Goal: Task Accomplishment & Management: Manage account settings

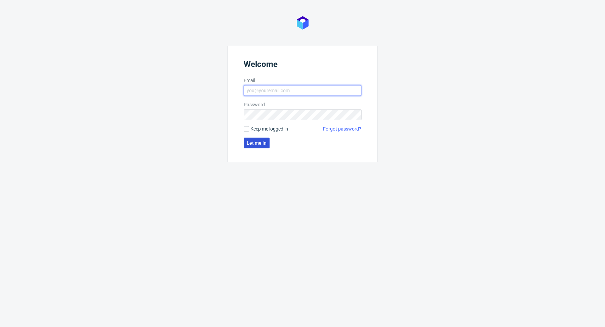
type input "[PERSON_NAME][EMAIL_ADDRESS][PERSON_NAME][DOMAIN_NAME]"
click at [259, 141] on span "Let me in" at bounding box center [257, 142] width 20 height 5
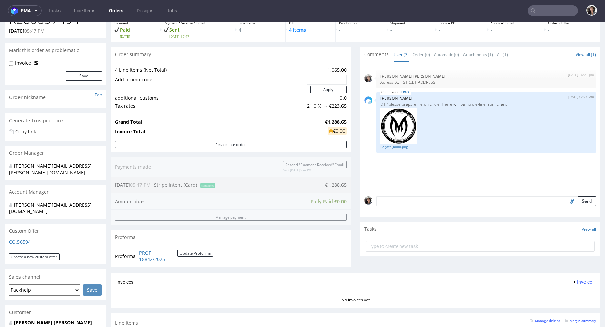
scroll to position [125, 0]
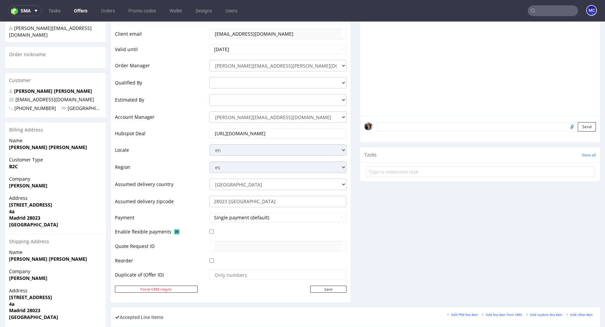
scroll to position [7, 0]
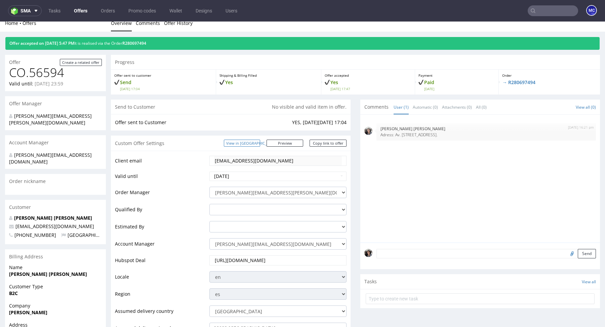
click at [260, 143] on link "View in [GEOGRAPHIC_DATA]" at bounding box center [242, 142] width 36 height 7
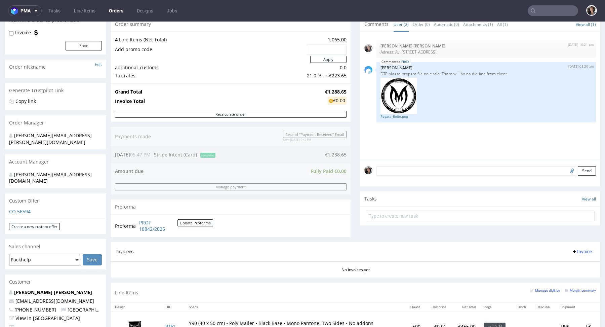
scroll to position [240, 0]
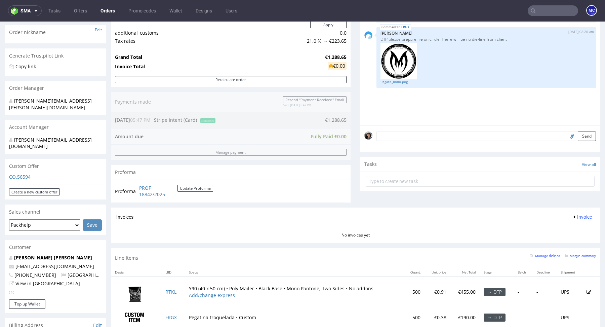
scroll to position [106, 0]
drag, startPoint x: 341, startPoint y: 54, endPoint x: 320, endPoint y: 56, distance: 21.3
click at [325, 56] on strong "€1,288.65" at bounding box center [335, 56] width 21 height 6
drag, startPoint x: 343, startPoint y: 56, endPoint x: 319, endPoint y: 57, distance: 23.9
click at [319, 57] on div "Grand Total €1,288.65 Invoice Total €0.00" at bounding box center [231, 61] width 240 height 27
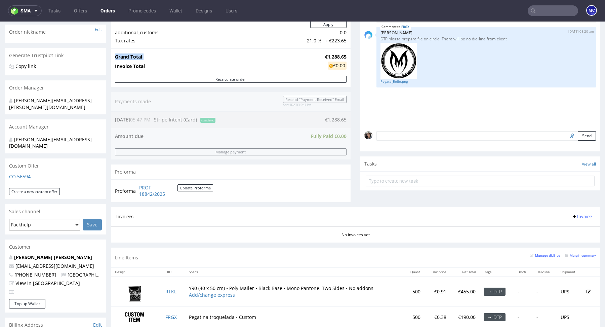
click at [325, 57] on strong "€1,288.65" at bounding box center [335, 56] width 21 height 6
drag, startPoint x: 319, startPoint y: 57, endPoint x: 342, endPoint y: 56, distance: 22.5
click at [342, 56] on strong "€1,288.65" at bounding box center [335, 56] width 21 height 6
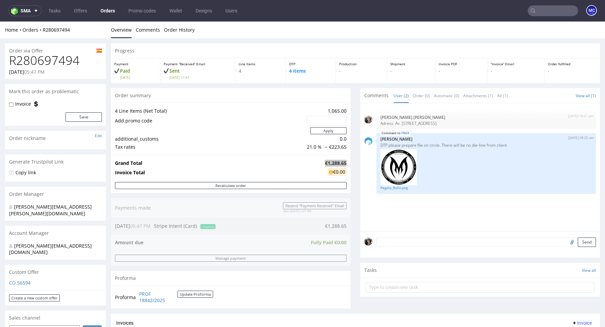
scroll to position [47, 0]
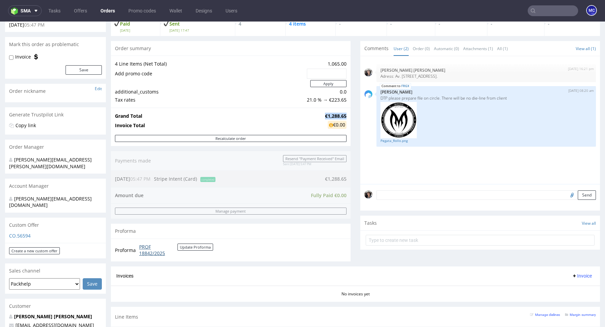
click at [139, 249] on link "PROF 18842/2025" at bounding box center [158, 249] width 38 height 13
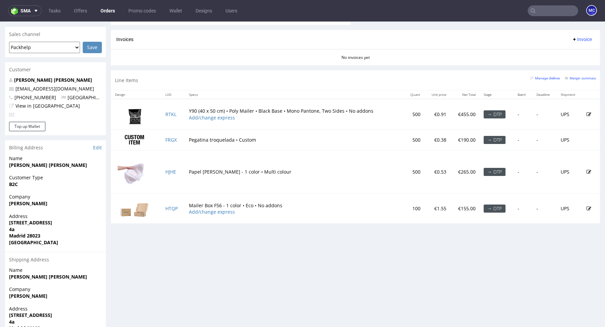
scroll to position [308, 0]
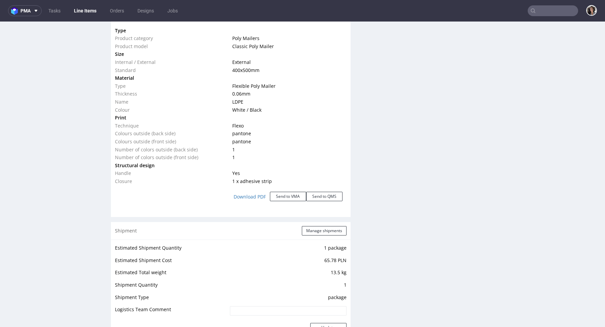
scroll to position [671, 0]
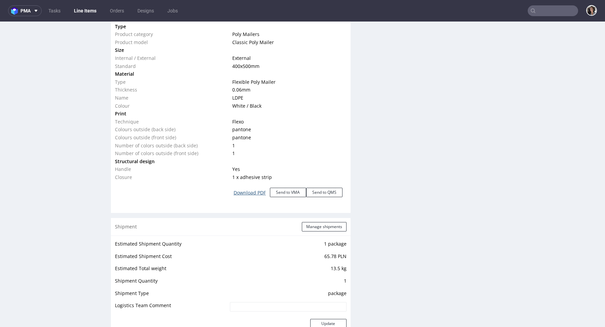
click at [249, 193] on link "Download PDF" at bounding box center [249, 192] width 40 height 15
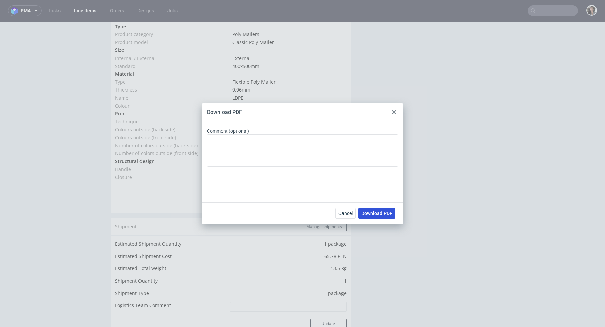
click at [381, 209] on button "Download PDF" at bounding box center [376, 213] width 37 height 11
drag, startPoint x: 394, startPoint y: 110, endPoint x: 385, endPoint y: 88, distance: 23.3
click at [394, 110] on div at bounding box center [394, 112] width 8 height 8
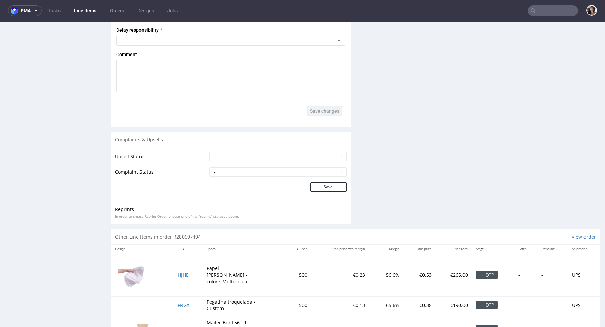
scroll to position [1164, 0]
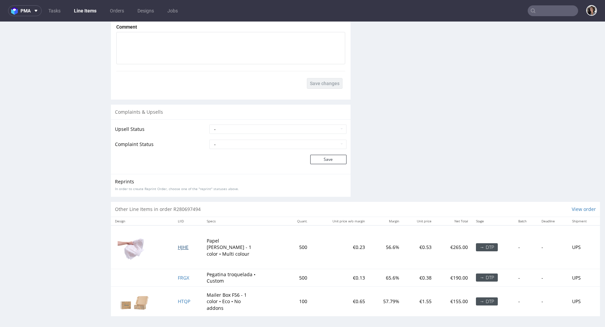
click at [184, 244] on span "HJHE" at bounding box center [183, 247] width 11 height 6
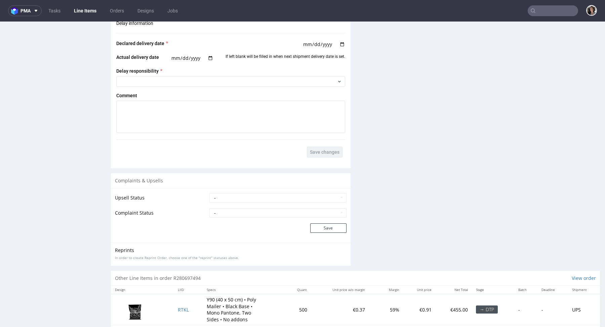
scroll to position [1038, 0]
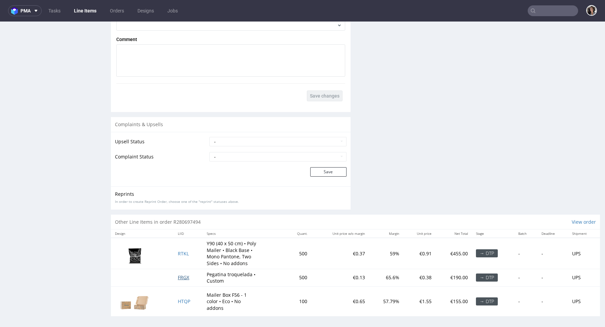
click at [181, 274] on span "FRGX" at bounding box center [183, 277] width 11 height 6
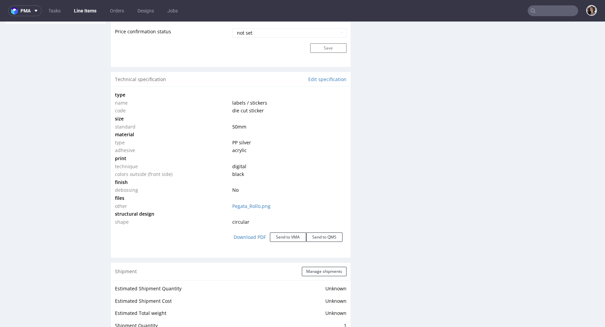
scroll to position [588, 0]
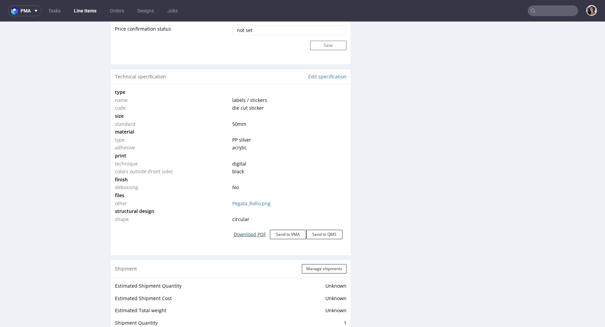
click at [251, 231] on link "Download PDF" at bounding box center [249, 234] width 40 height 15
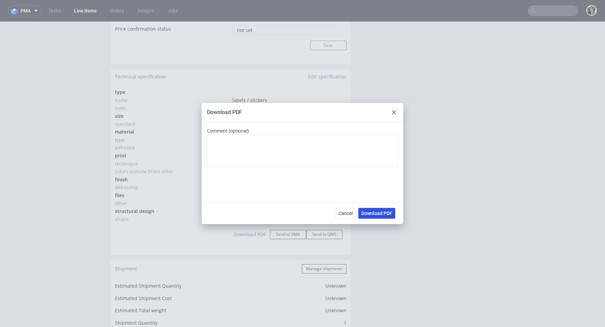
click at [369, 211] on span "Download PDF" at bounding box center [376, 213] width 31 height 5
click at [396, 112] on div at bounding box center [394, 112] width 8 height 8
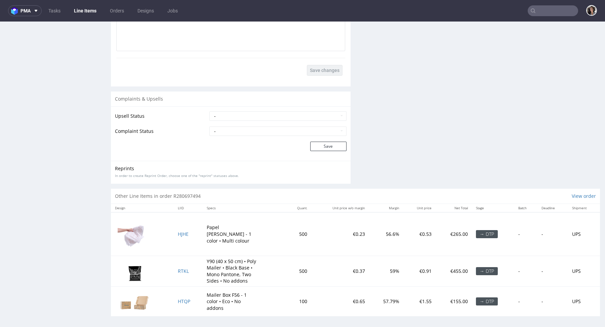
scroll to position [2, 0]
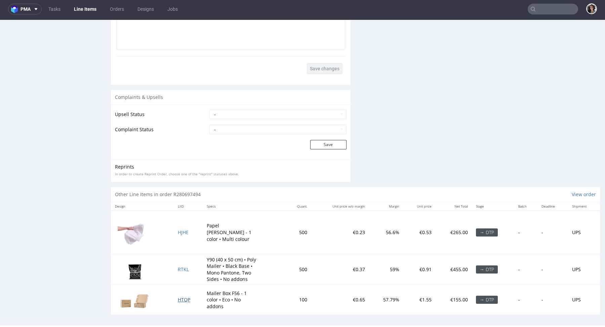
click at [180, 298] on span "HTQP" at bounding box center [184, 299] width 12 height 6
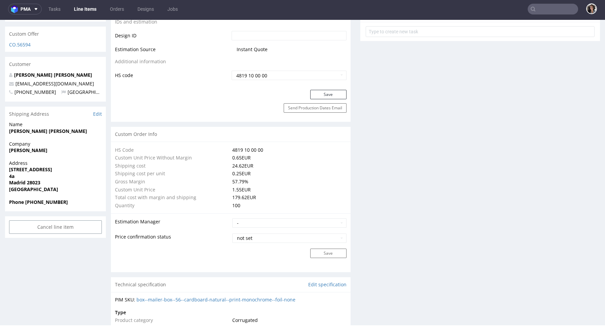
scroll to position [545, 0]
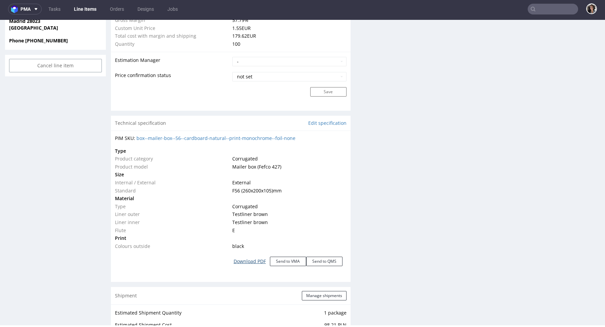
click at [249, 260] on link "Download PDF" at bounding box center [249, 261] width 40 height 15
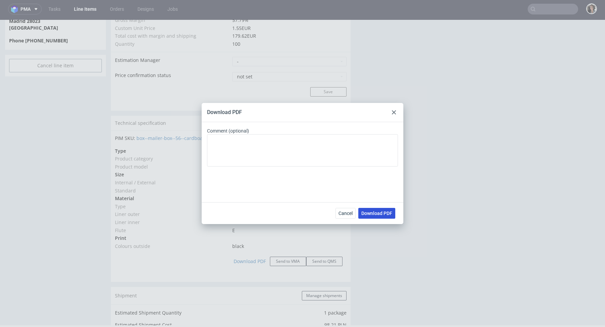
click at [374, 214] on span "Download PDF" at bounding box center [376, 213] width 31 height 5
click at [394, 110] on div at bounding box center [394, 112] width 8 height 8
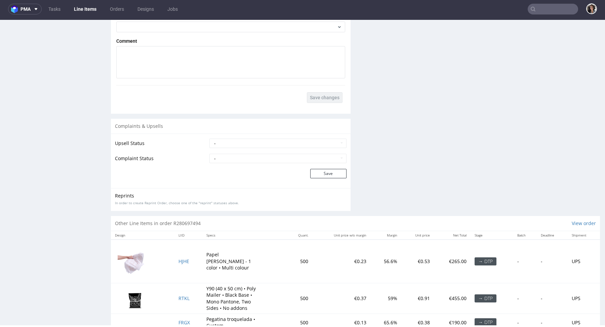
scroll to position [1109, 0]
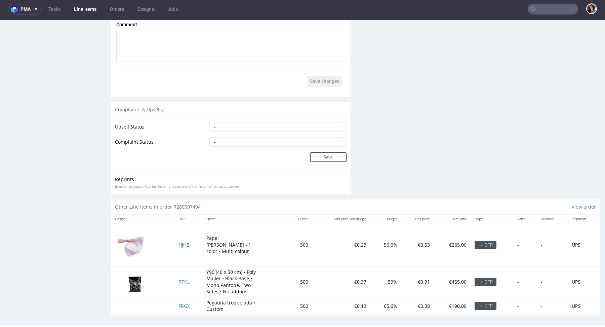
click at [181, 242] on span "HJHE" at bounding box center [183, 244] width 11 height 6
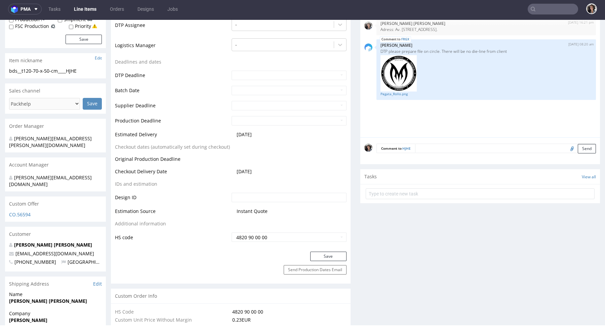
scroll to position [286, 0]
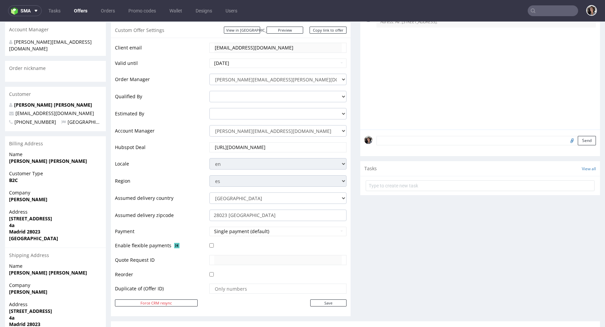
scroll to position [329, 0]
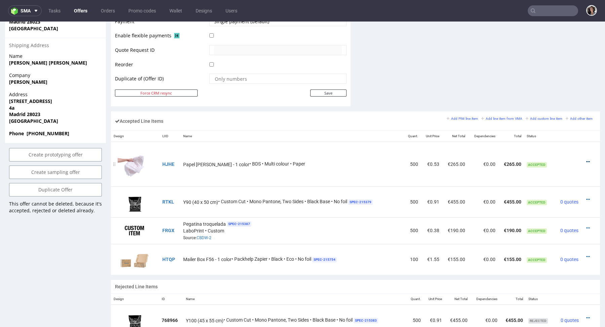
click at [586, 159] on icon at bounding box center [588, 161] width 4 height 5
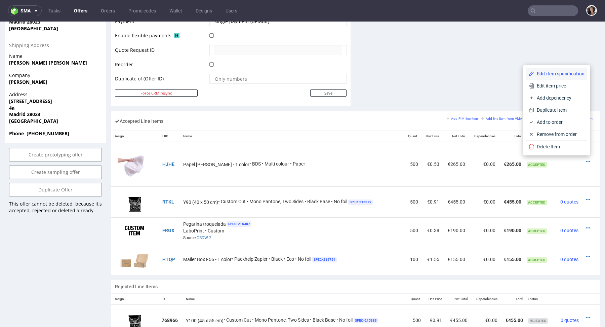
click at [551, 76] on span "Edit item specification" at bounding box center [559, 73] width 50 height 7
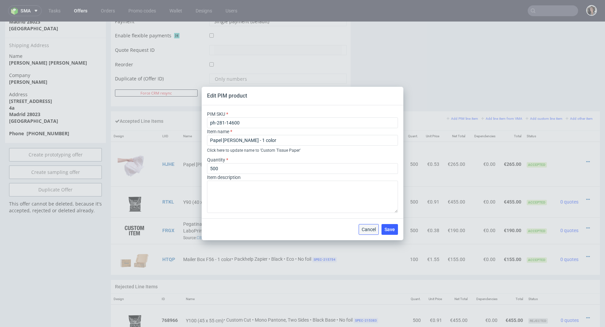
click at [370, 230] on span "Cancel" at bounding box center [368, 229] width 14 height 5
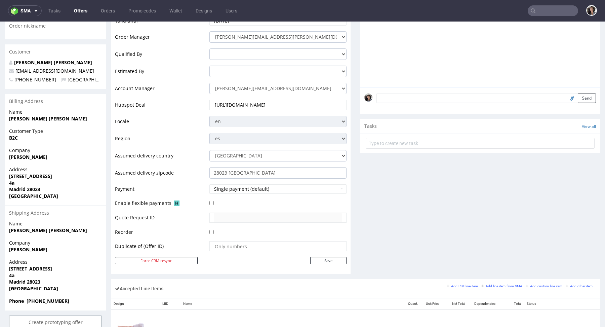
scroll to position [130, 0]
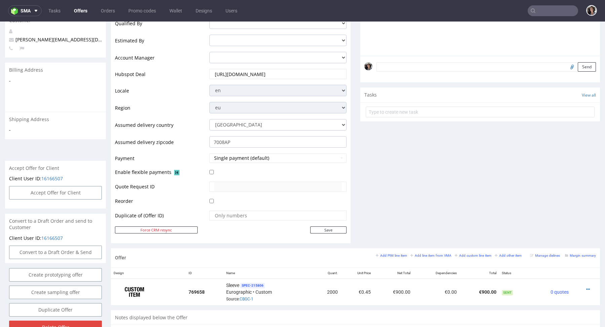
scroll to position [182, 0]
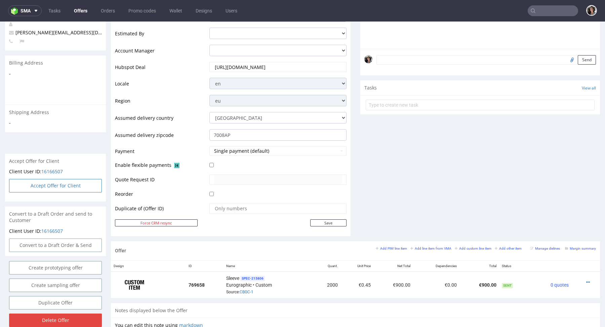
click at [70, 180] on button "Accept Offer for Client" at bounding box center [55, 185] width 93 height 13
select select "166"
select select "2376"
select select "b2b"
select select "166"
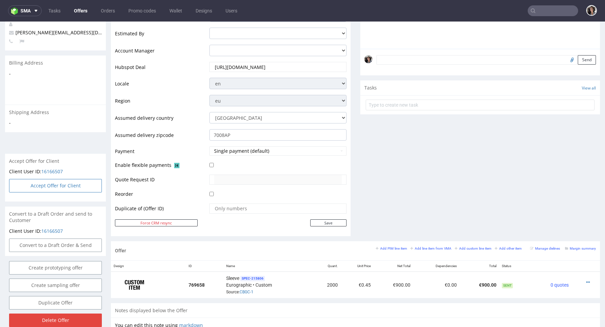
select select "2376"
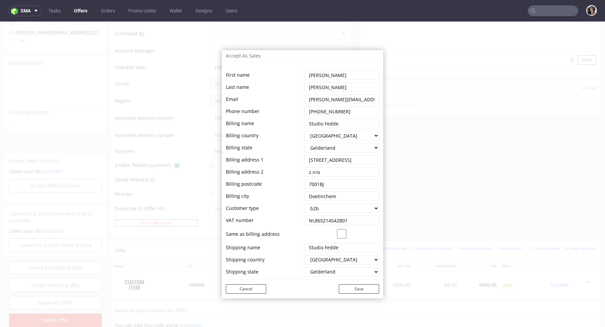
scroll to position [47, 0]
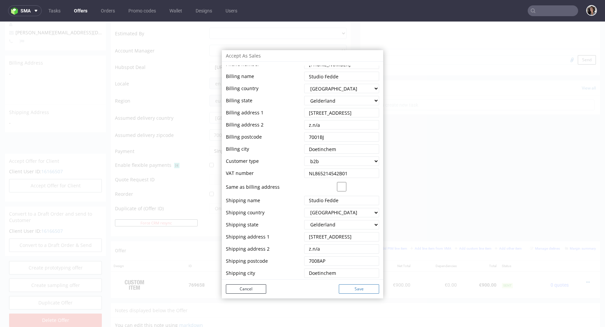
click at [354, 287] on button "Save" at bounding box center [359, 288] width 40 height 9
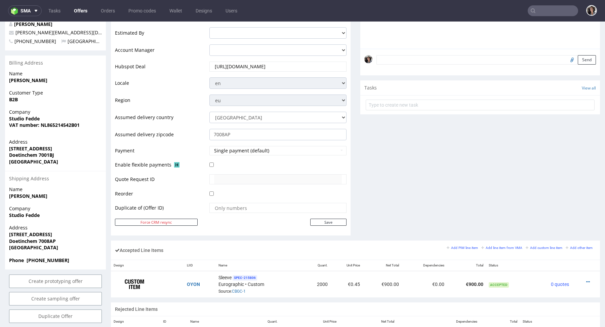
scroll to position [0, 0]
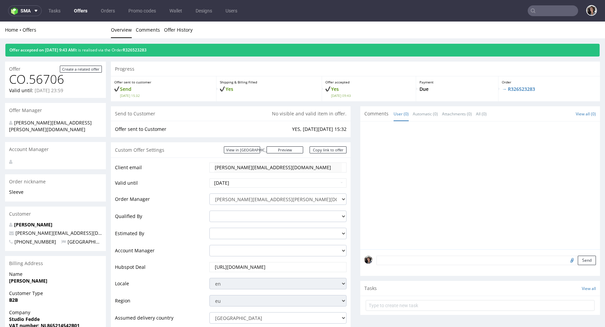
click at [150, 45] on div "Offer accepted on 05.09.2025 9:43 AM It is realised via the Order R326523283" at bounding box center [302, 50] width 594 height 13
click at [150, 47] on div "Offer accepted on 05.09.2025 9:43 AM It is realised via the Order R326523283" at bounding box center [302, 50] width 594 height 13
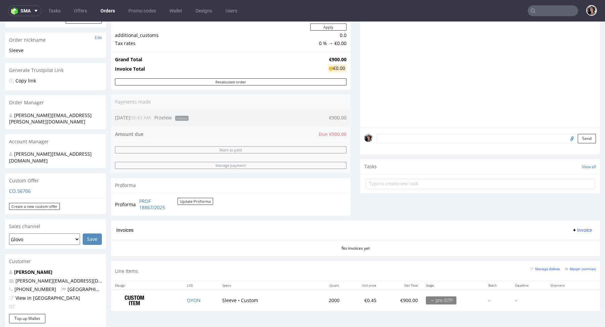
scroll to position [154, 0]
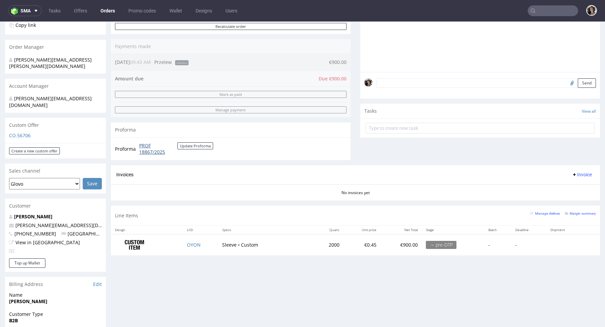
click at [145, 146] on link "PROF 18867/2025" at bounding box center [158, 148] width 38 height 13
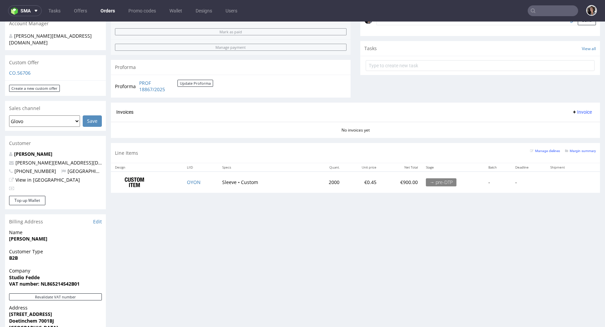
scroll to position [222, 0]
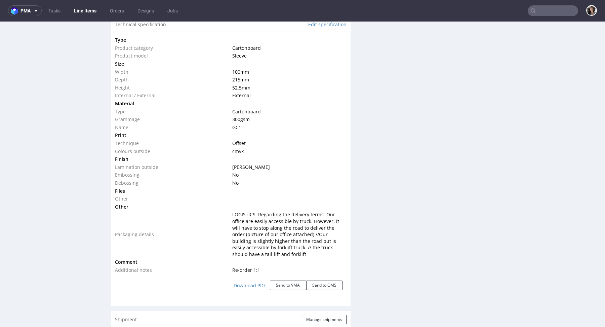
scroll to position [729, 0]
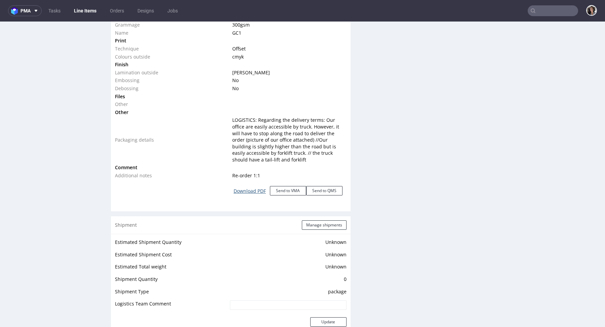
click at [252, 189] on link "Download PDF" at bounding box center [249, 190] width 40 height 15
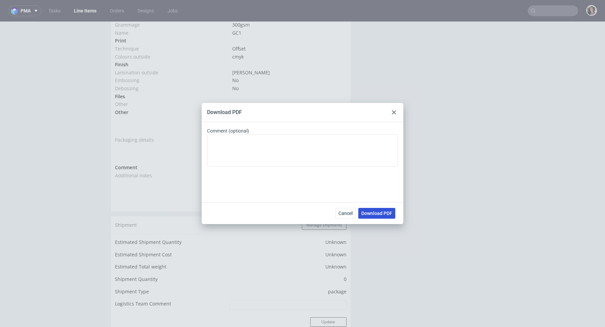
click at [384, 214] on span "Download PDF" at bounding box center [376, 213] width 31 height 5
click at [395, 110] on div at bounding box center [394, 112] width 8 height 8
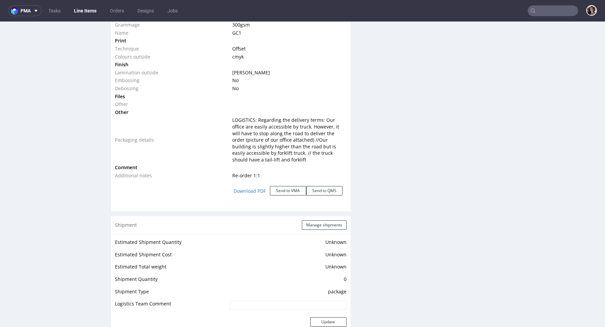
scroll to position [0, 0]
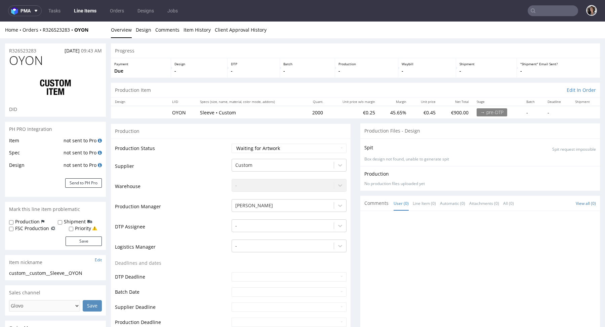
click at [62, 33] on div "Home Orders R326523283 OYON" at bounding box center [55, 30] width 101 height 7
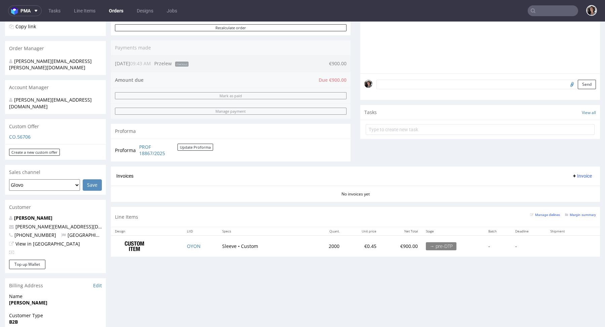
scroll to position [180, 0]
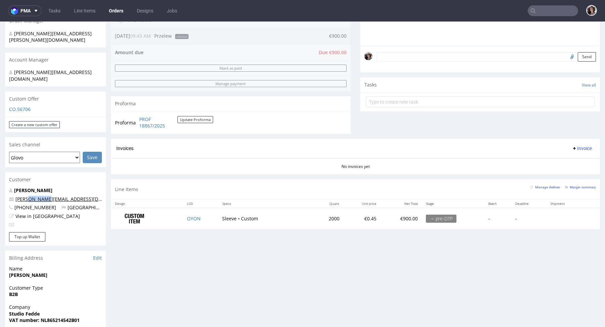
drag, startPoint x: 47, startPoint y: 185, endPoint x: 26, endPoint y: 186, distance: 21.5
click at [26, 196] on p "cella@k14.nl" at bounding box center [55, 199] width 93 height 7
copy link "@k14.nl"
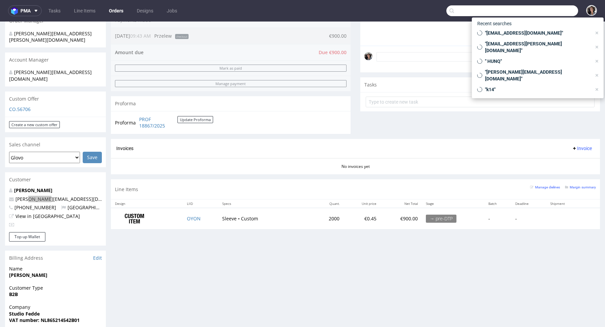
click at [547, 14] on input "text" at bounding box center [512, 10] width 132 height 11
paste input "@k14.nl"
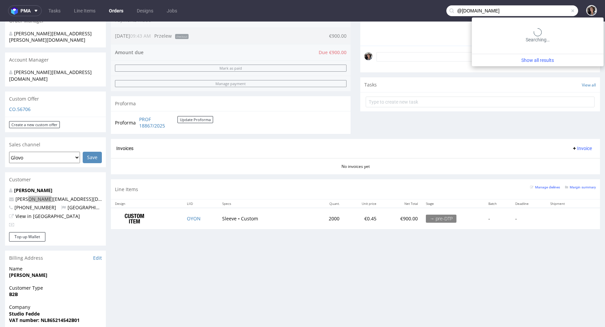
type input "@k14.nl"
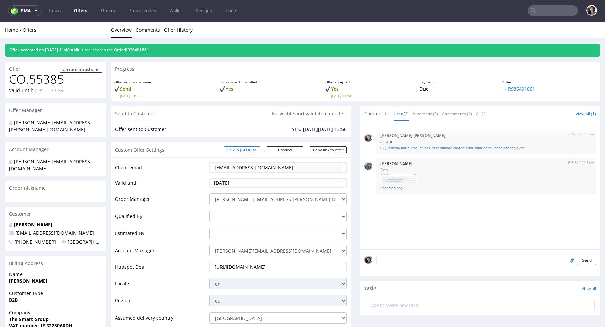
click at [256, 147] on link "View in [GEOGRAPHIC_DATA]" at bounding box center [242, 149] width 36 height 7
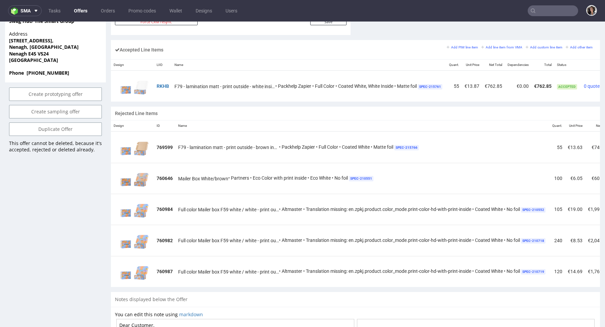
scroll to position [412, 0]
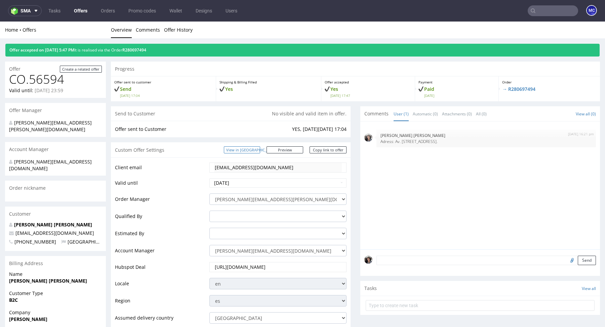
click at [260, 147] on link "View in [GEOGRAPHIC_DATA]" at bounding box center [242, 149] width 36 height 7
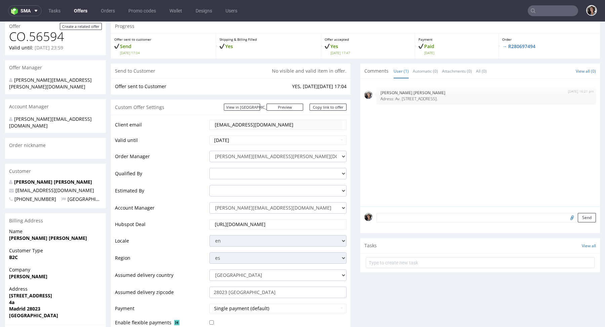
scroll to position [10, 0]
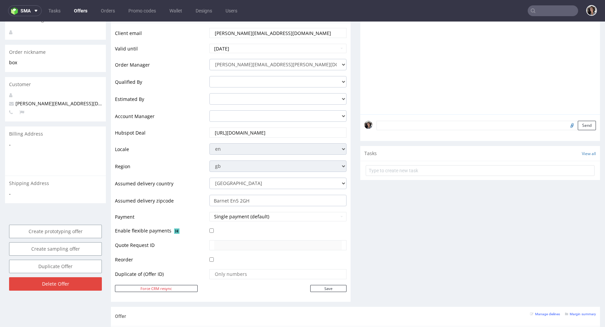
scroll to position [3, 0]
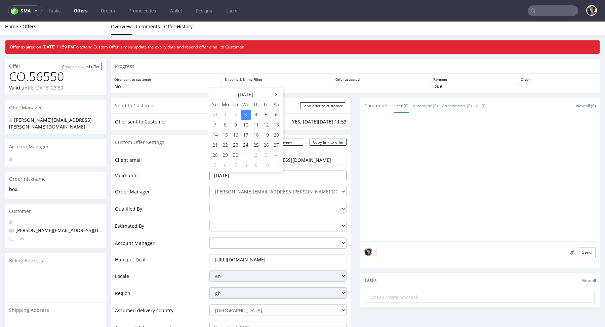
click at [235, 176] on input "2025-09-03" at bounding box center [277, 174] width 137 height 9
click at [269, 115] on td "5" at bounding box center [266, 115] width 10 height 10
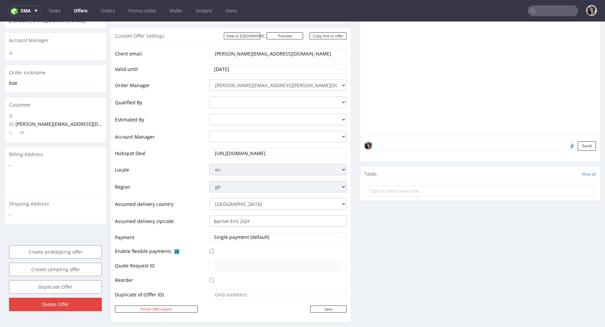
scroll to position [78, 0]
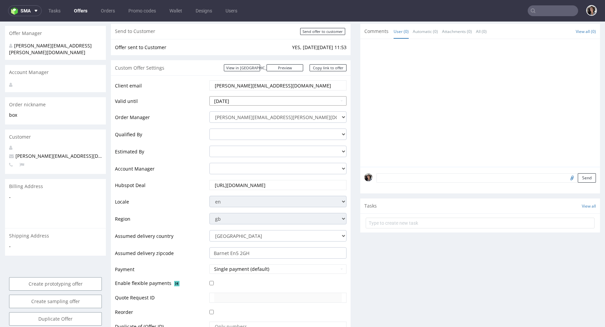
click at [264, 99] on input "2025-09-05" at bounding box center [277, 100] width 137 height 9
click at [214, 145] on td "7" at bounding box center [215, 146] width 10 height 10
type input "2025-09-07"
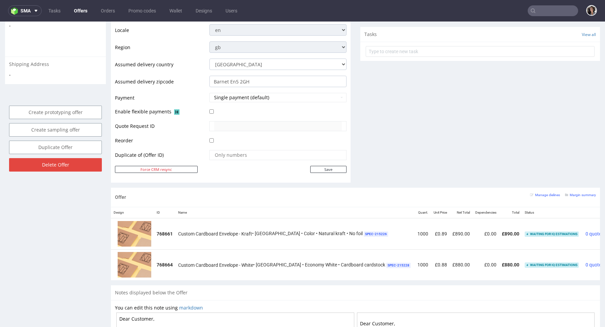
scroll to position [363, 0]
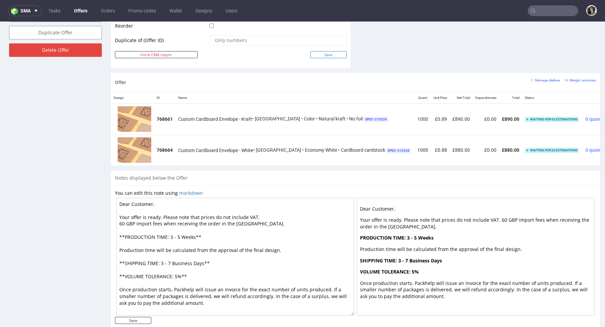
click at [332, 51] on input "Save" at bounding box center [328, 54] width 36 height 7
type input "In progress..."
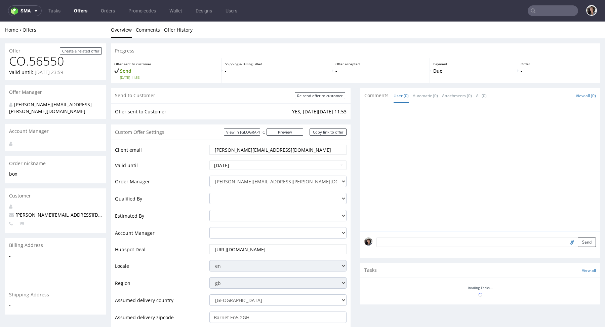
scroll to position [0, 0]
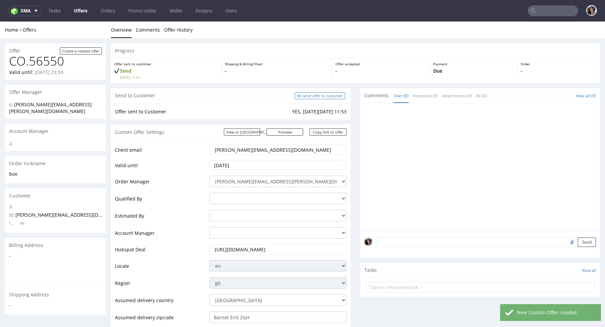
click at [326, 94] on input "Re-send offer to customer" at bounding box center [320, 95] width 50 height 7
type input "In progress..."
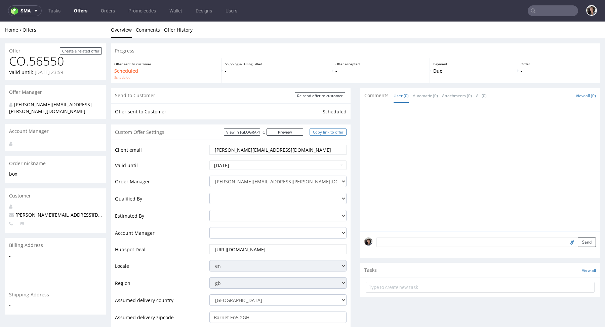
click at [333, 130] on link "Copy link to offer" at bounding box center [327, 131] width 37 height 7
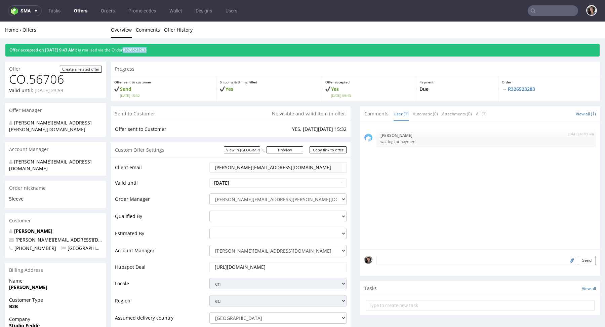
copy span "R326523283"
drag, startPoint x: 173, startPoint y: 48, endPoint x: 138, endPoint y: 49, distance: 34.9
click at [138, 49] on div "Offer accepted on [DATE] 9:43 AM It is realised via the Order R326523283" at bounding box center [302, 50] width 594 height 13
